Goal: Navigation & Orientation: Understand site structure

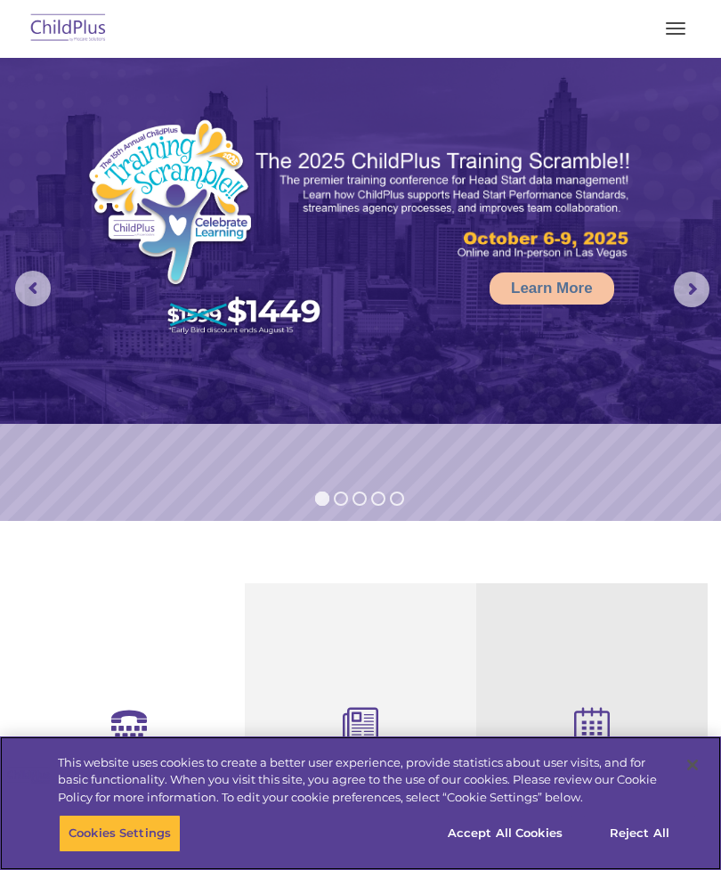
select select "MEDIUM"
click at [97, 822] on button "Cookies Settings" at bounding box center [120, 833] width 122 height 37
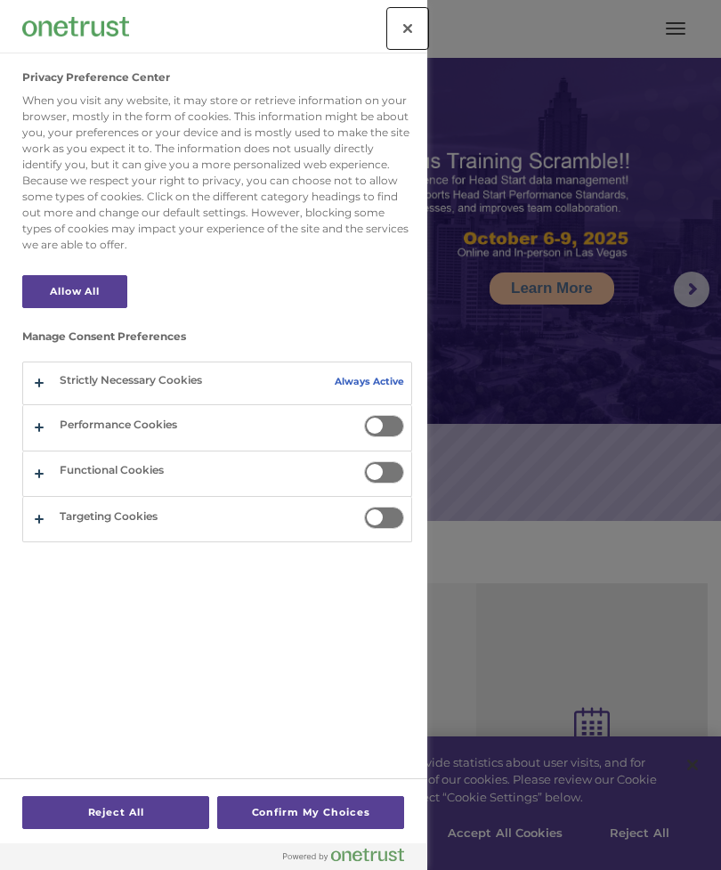
click at [415, 31] on button "Close" at bounding box center [407, 28] width 39 height 39
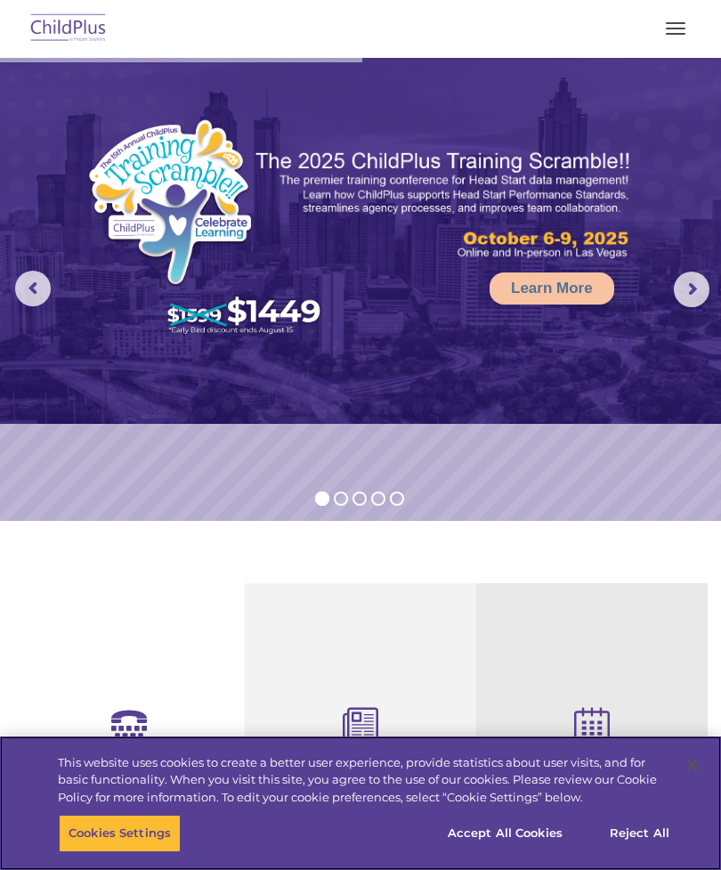
click at [506, 826] on button "Accept All Cookies" at bounding box center [505, 833] width 134 height 37
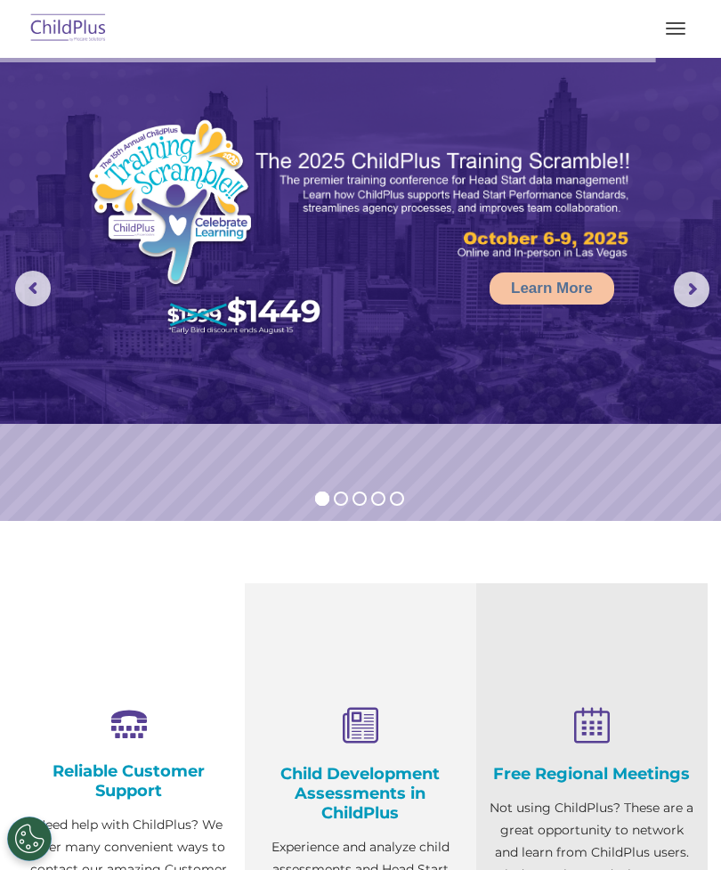
click at [668, 32] on button "button" at bounding box center [675, 28] width 37 height 28
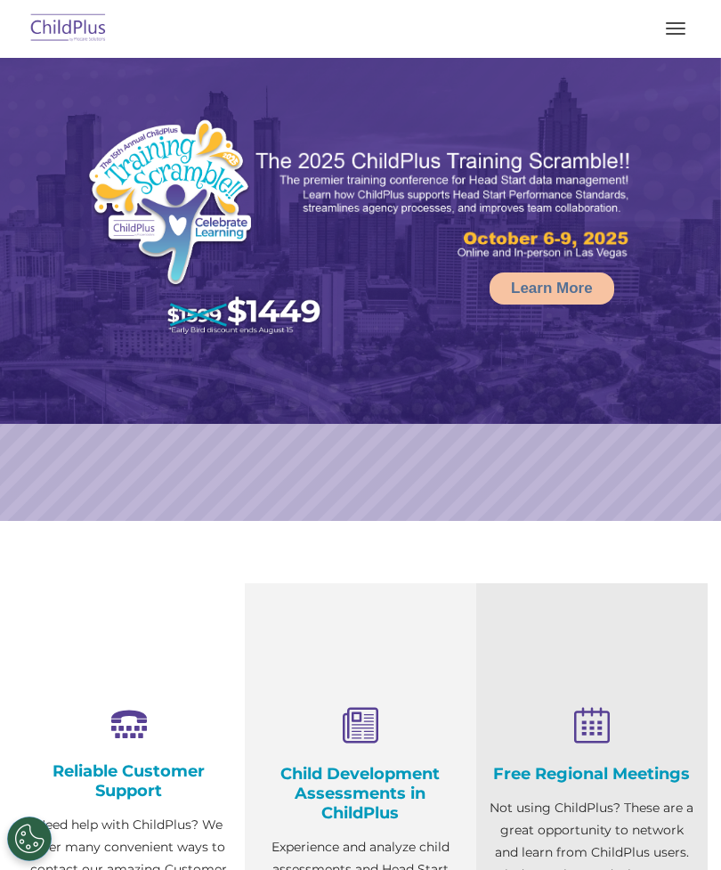
select select "MEDIUM"
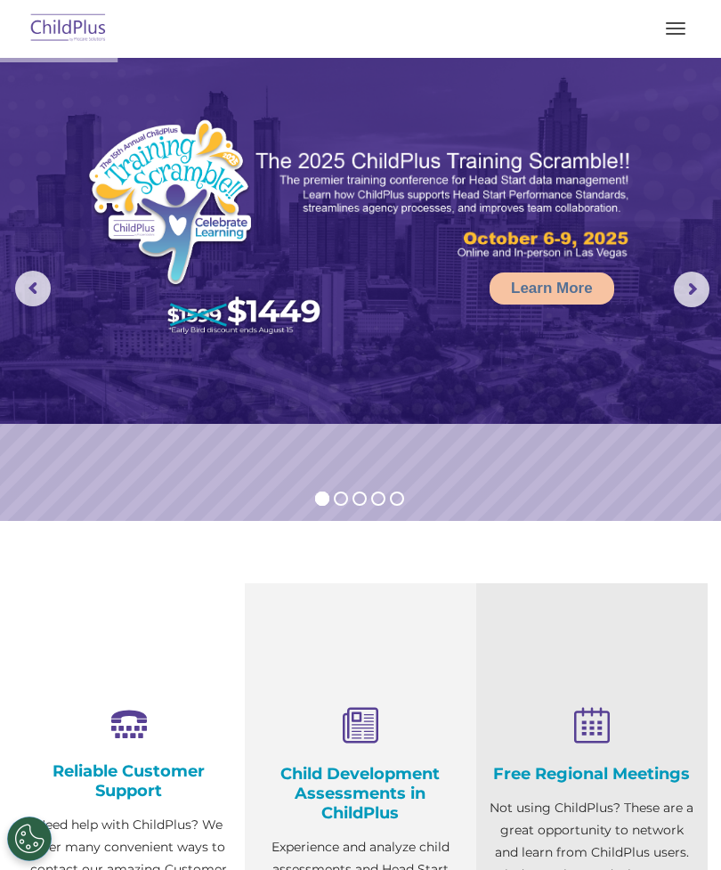
click at [676, 17] on button "button" at bounding box center [675, 28] width 37 height 28
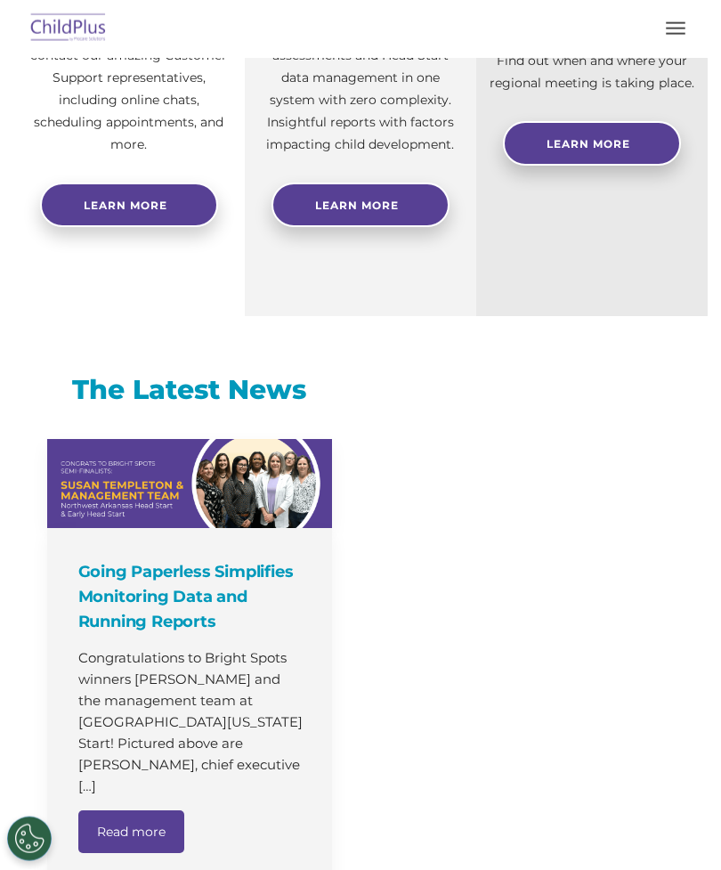
select select "MEDIUM"
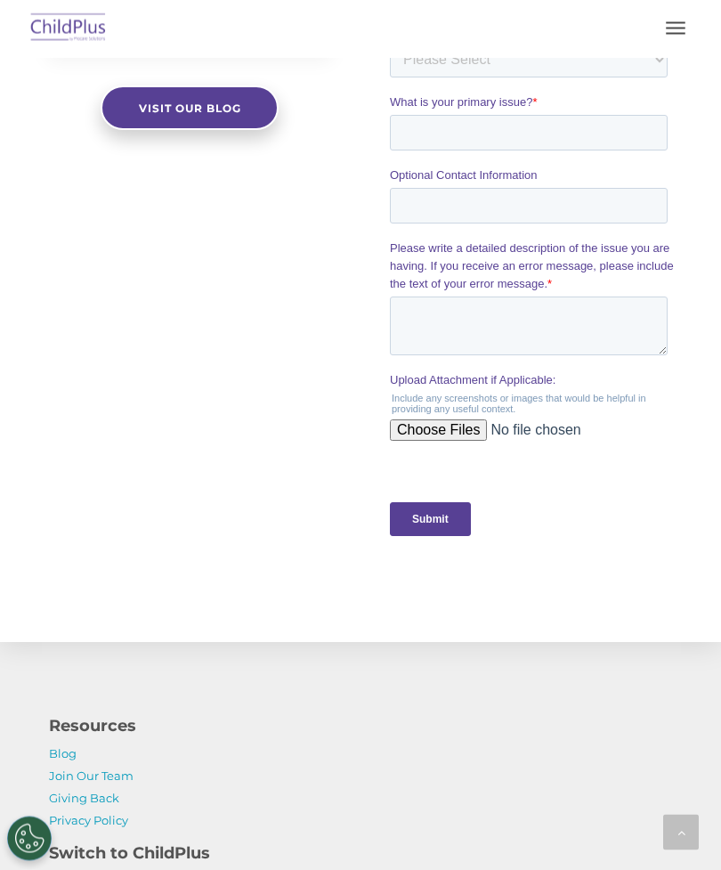
scroll to position [1672, 0]
click at [671, 20] on button "button" at bounding box center [675, 28] width 37 height 28
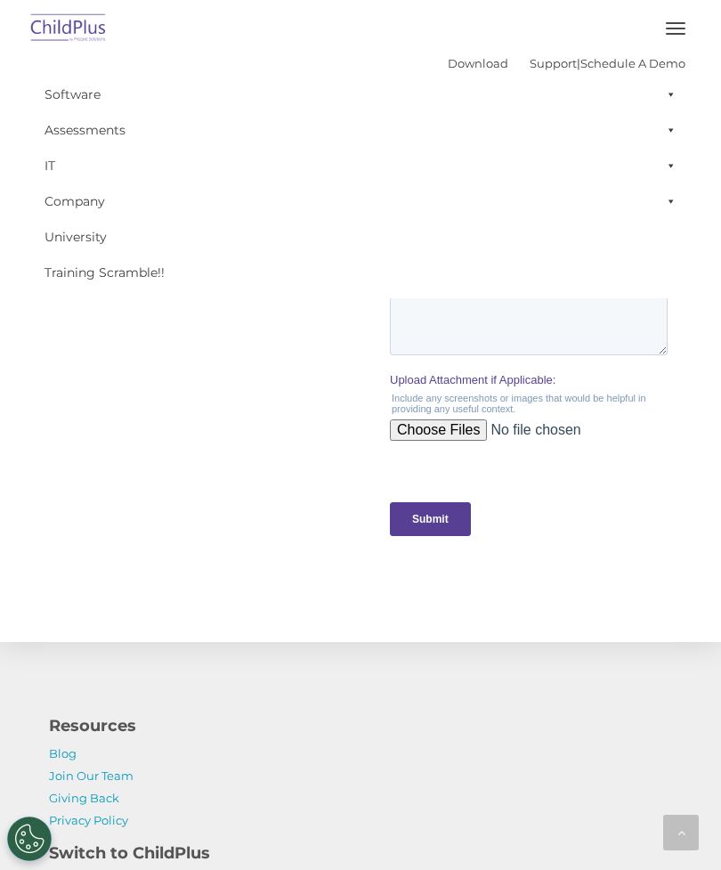
click at [663, 29] on button "button" at bounding box center [675, 28] width 37 height 28
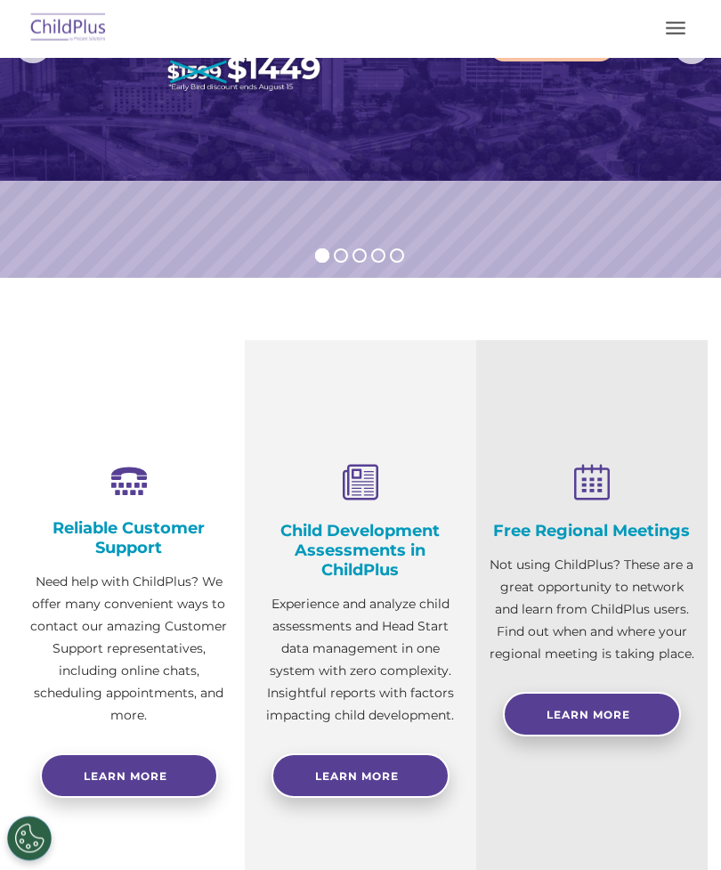
scroll to position [0, 0]
